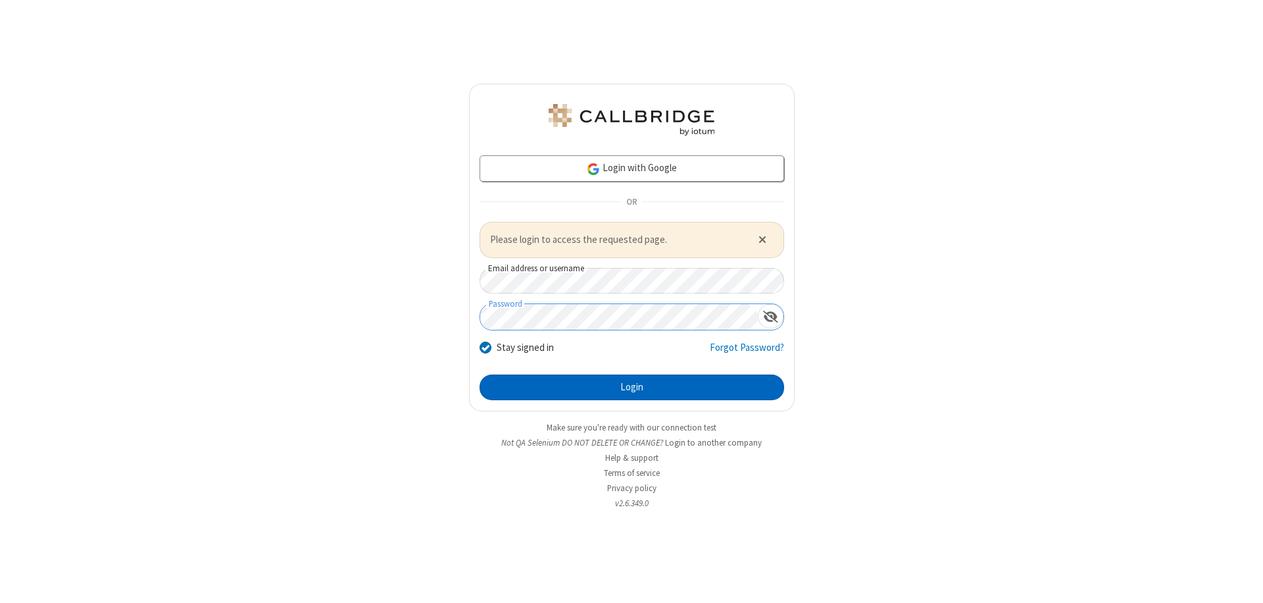
click at [632, 387] on button "Login" at bounding box center [632, 387] width 305 height 26
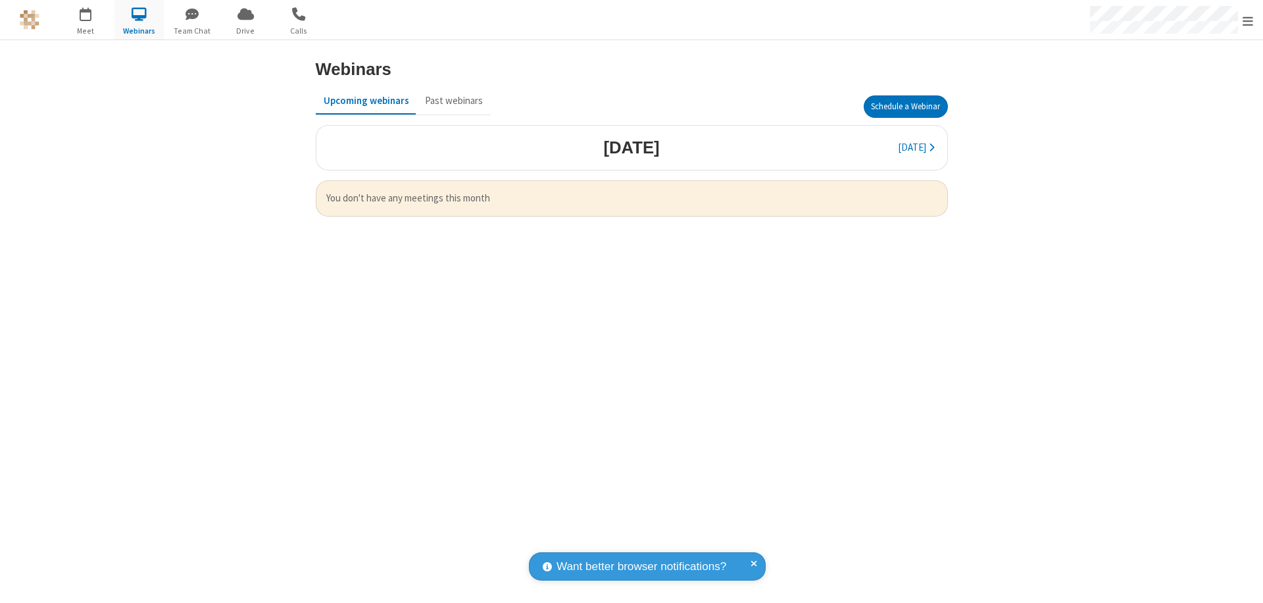
click at [905, 107] on button "Schedule a Webinar" at bounding box center [906, 106] width 84 height 22
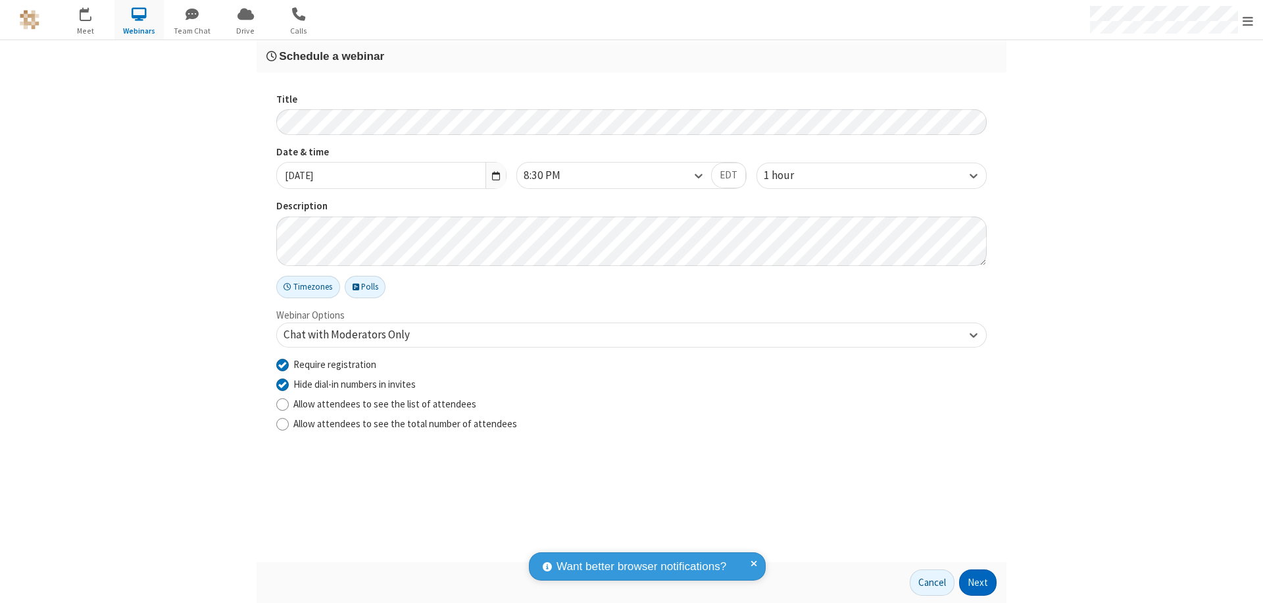
click at [978, 582] on button "Next" at bounding box center [978, 582] width 38 height 26
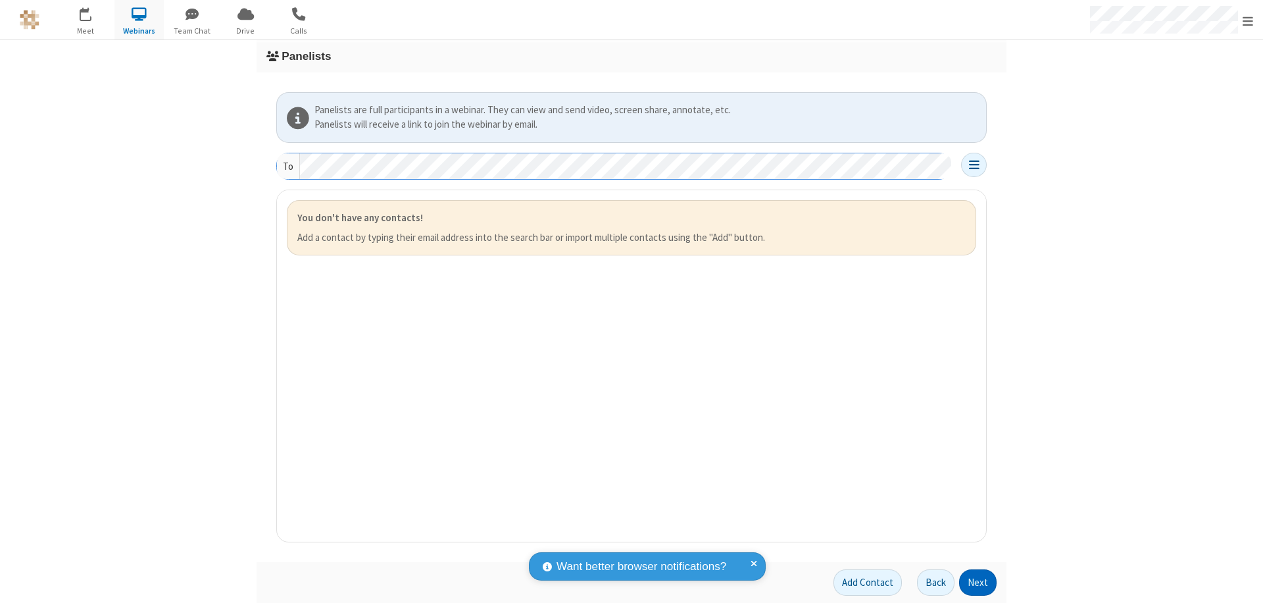
click at [978, 582] on button "Next" at bounding box center [978, 582] width 38 height 26
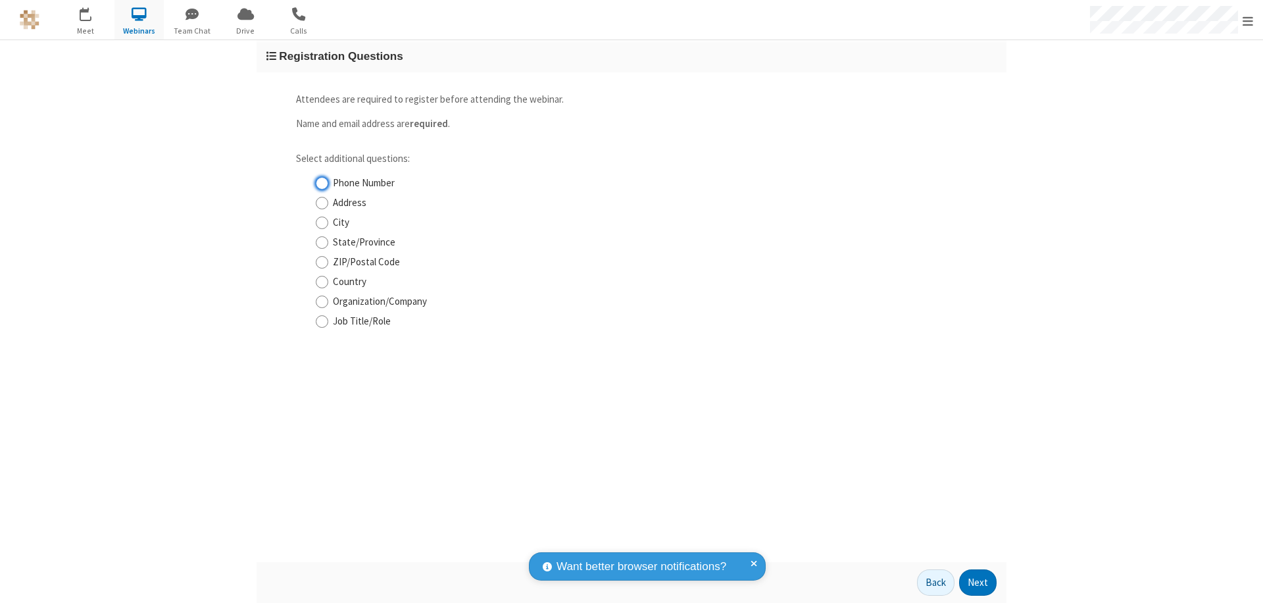
click at [322, 183] on input "Phone Number" at bounding box center [322, 183] width 13 height 14
checkbox input "true"
click at [978, 582] on button "Next" at bounding box center [978, 582] width 38 height 26
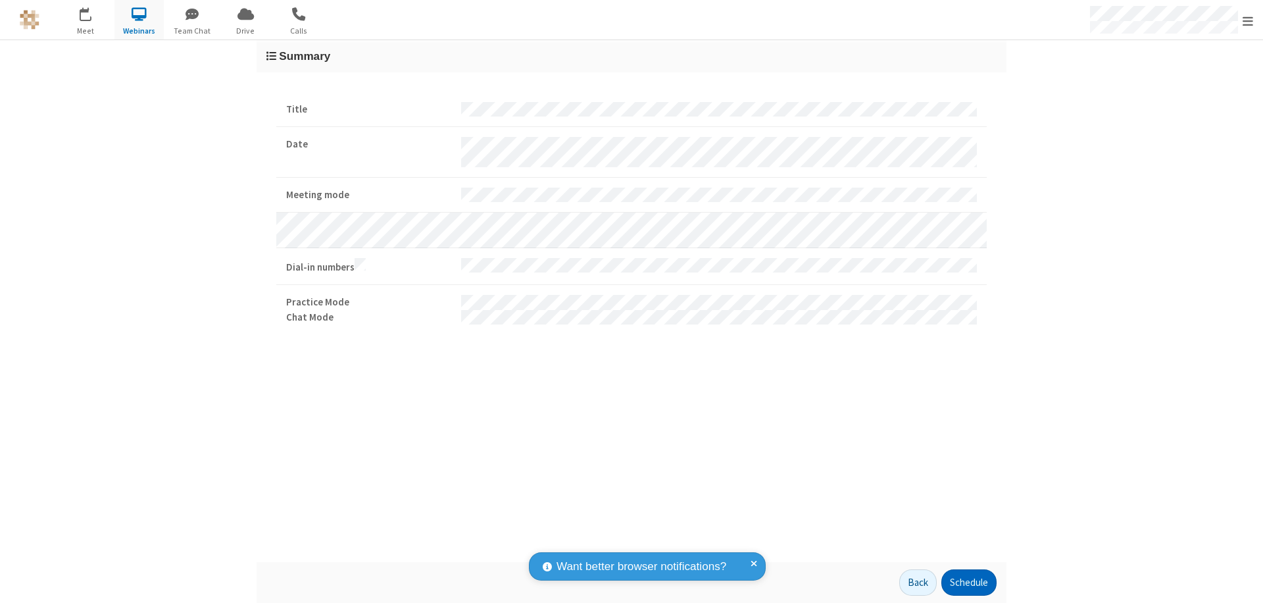
click at [968, 582] on button "Schedule" at bounding box center [968, 582] width 55 height 26
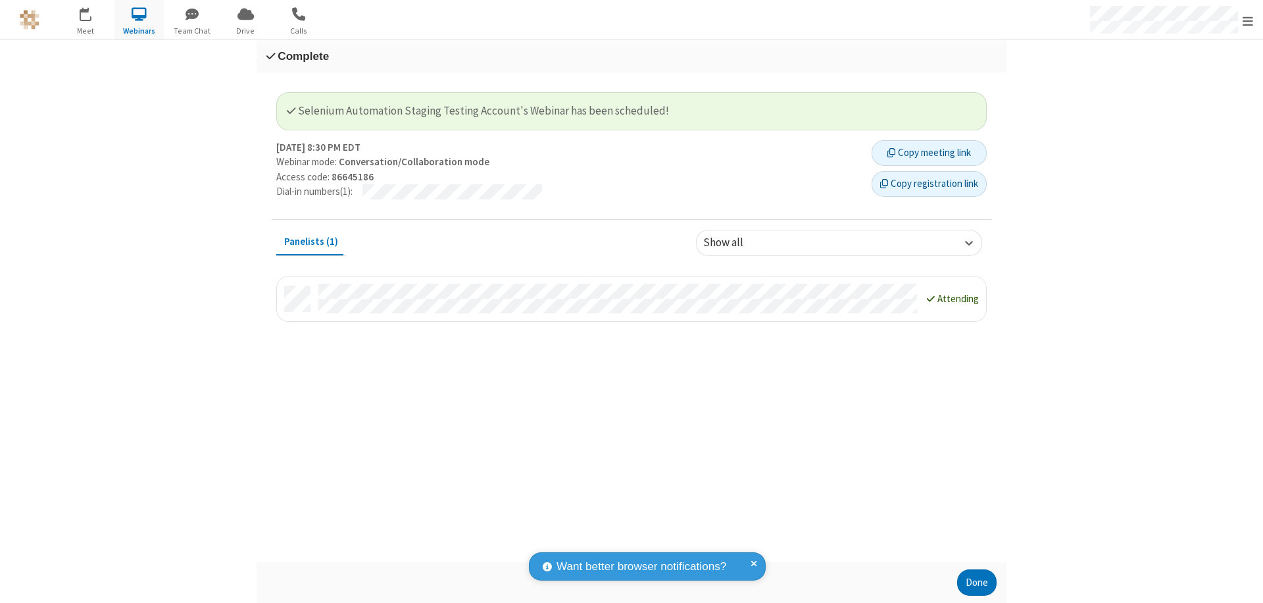
click at [929, 184] on button "Copy registration link" at bounding box center [929, 184] width 115 height 26
click at [977, 582] on button "Done" at bounding box center [976, 582] width 39 height 26
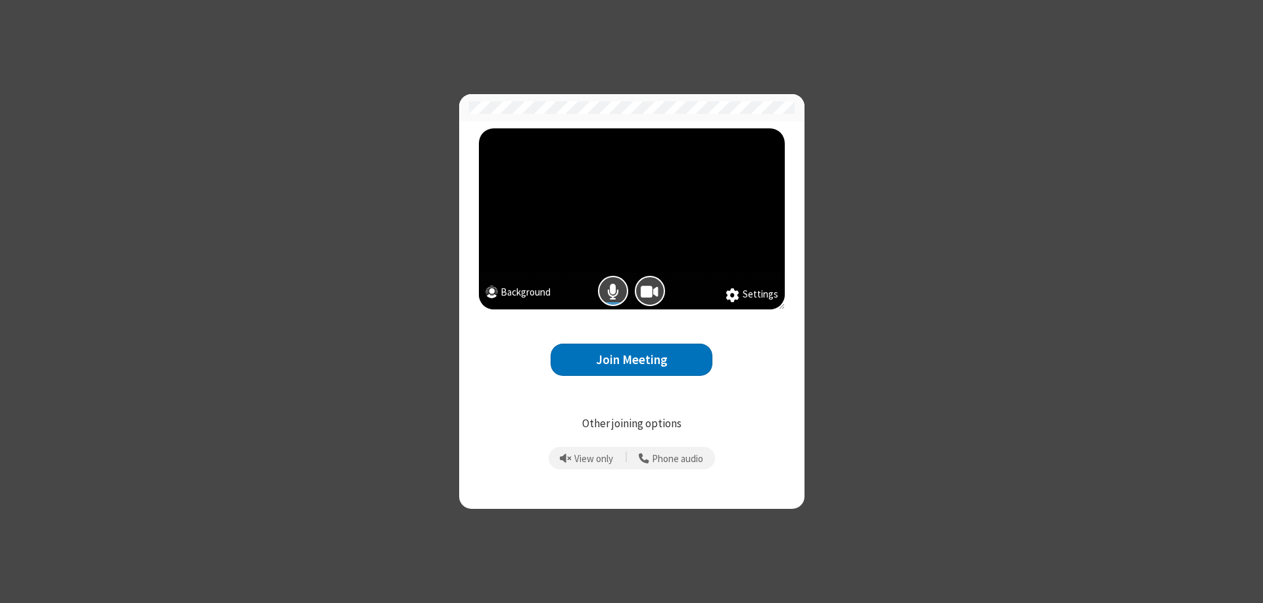
click at [632, 359] on button "Join Meeting" at bounding box center [632, 359] width 162 height 32
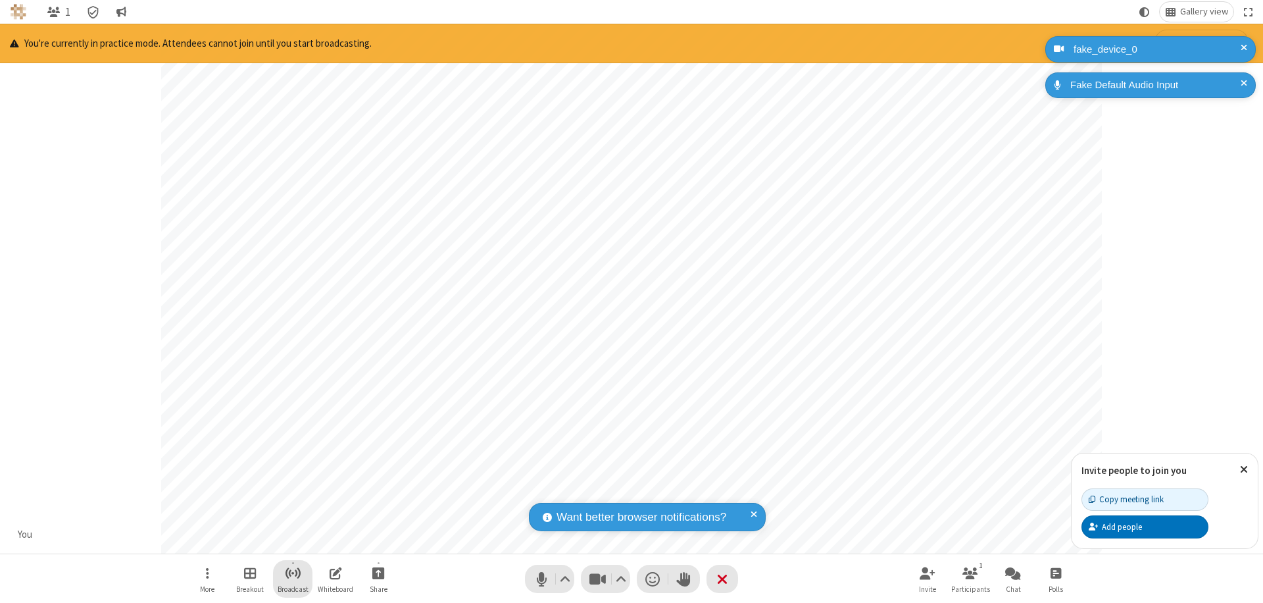
click at [292, 572] on span "Start broadcast" at bounding box center [293, 572] width 16 height 16
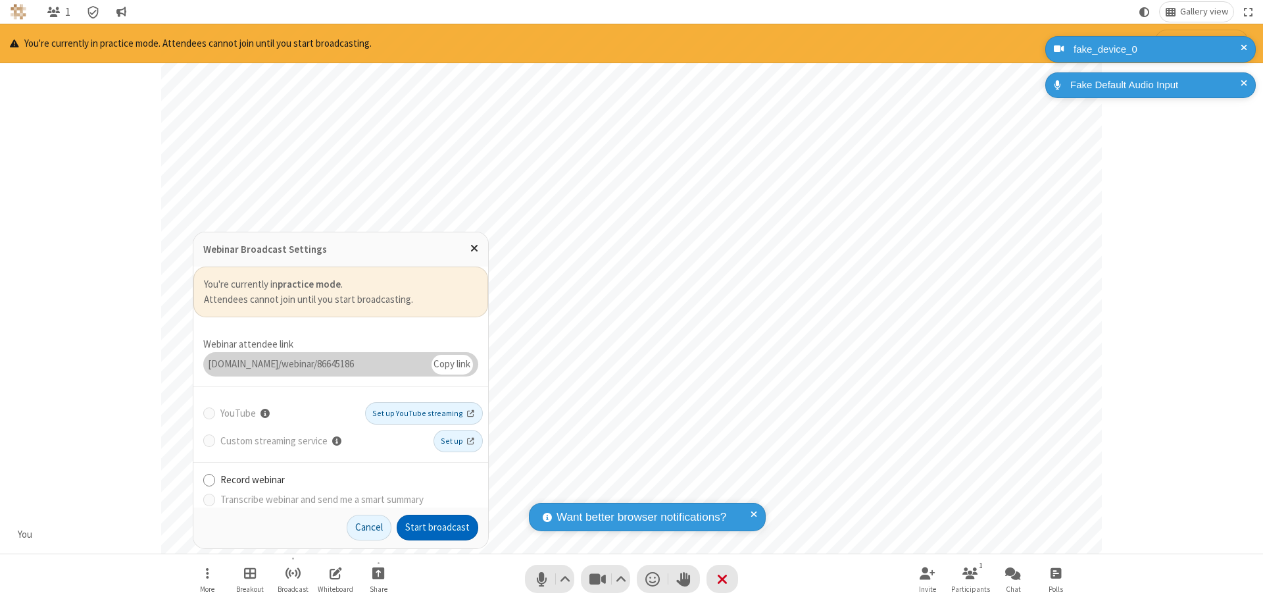
click at [438, 527] on button "Start broadcast" at bounding box center [438, 527] width 82 height 26
